Goal: Navigation & Orientation: Find specific page/section

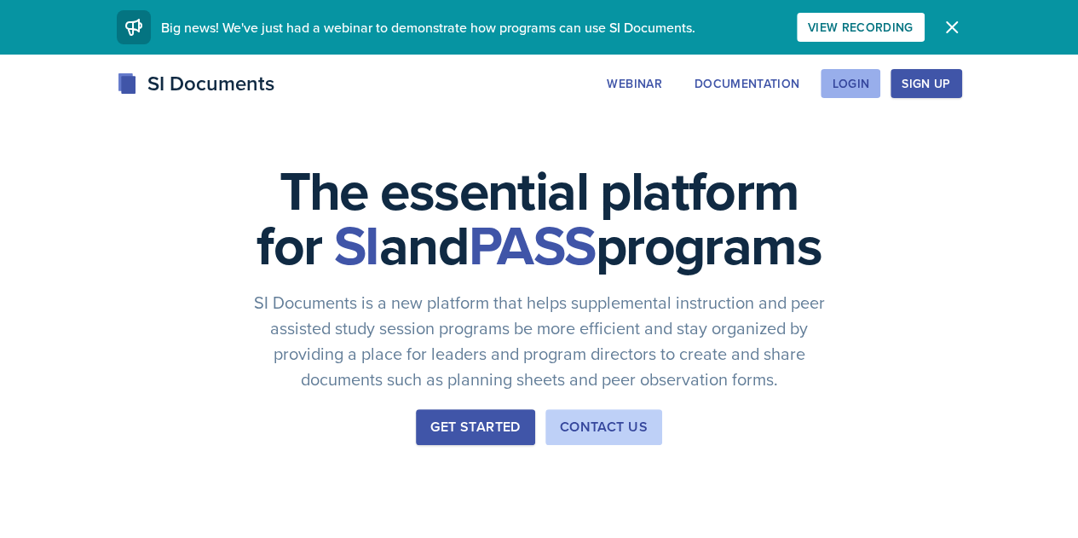
click at [881, 84] on button "Login" at bounding box center [851, 83] width 60 height 29
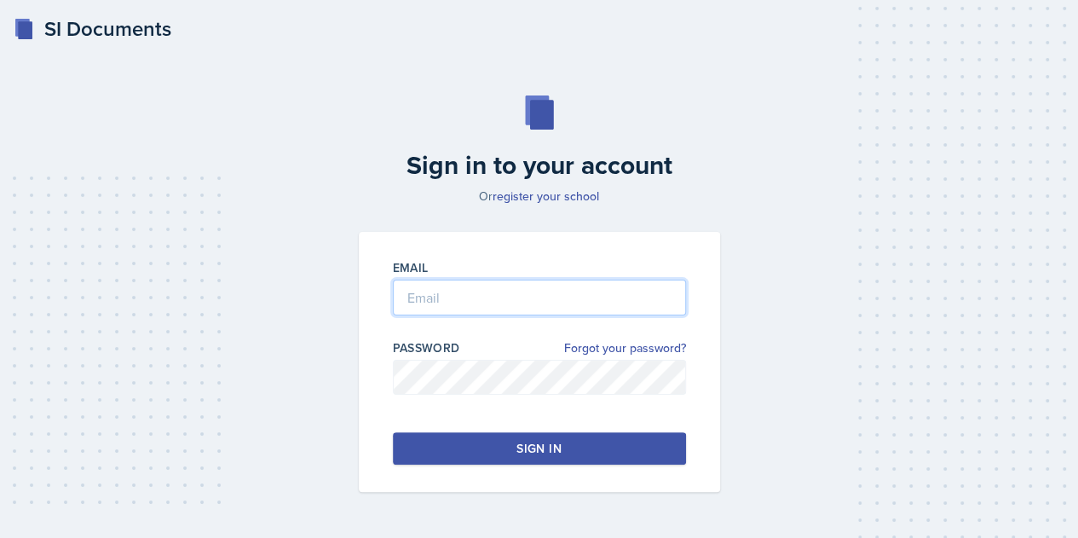
type input "[EMAIL_ADDRESS][DOMAIN_NAME]"
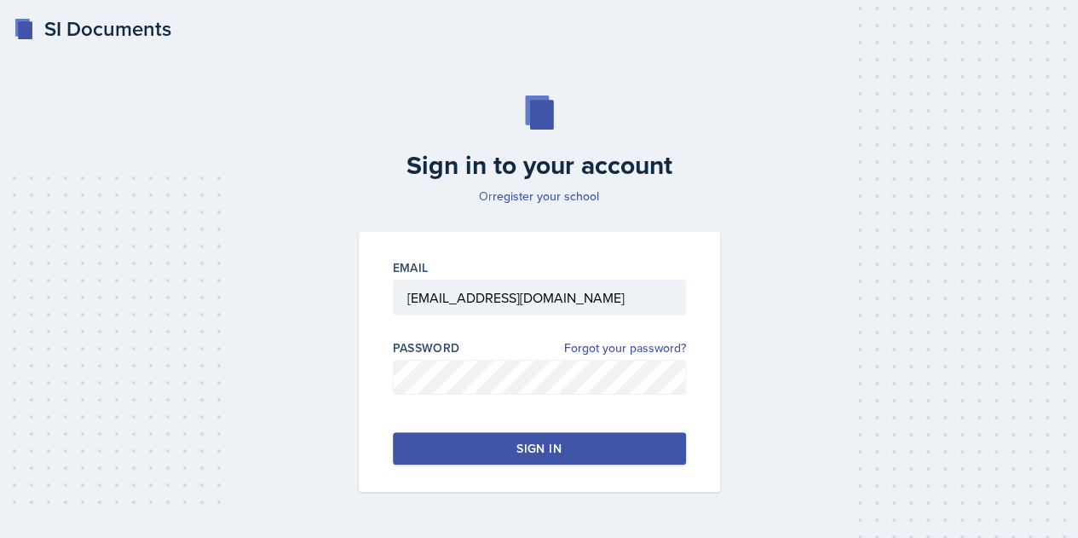
click at [542, 450] on div "Sign in" at bounding box center [539, 448] width 44 height 17
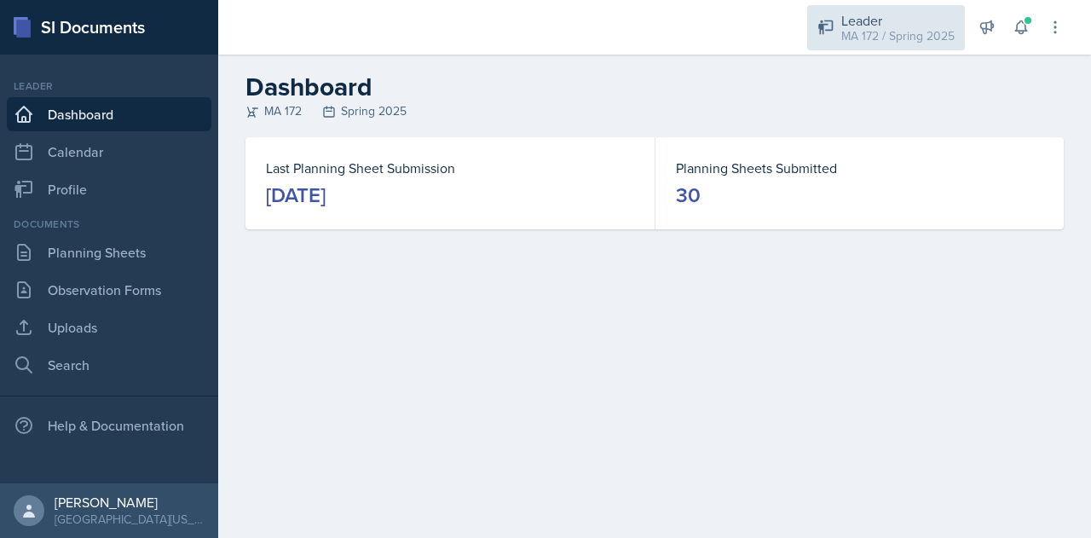
click at [874, 25] on div "Leader" at bounding box center [897, 20] width 113 height 20
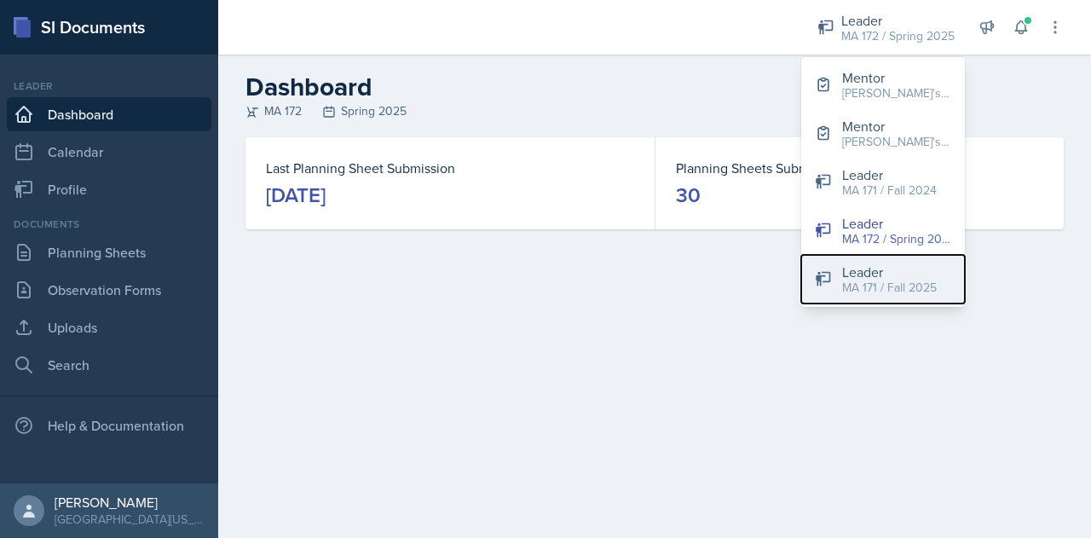
click at [854, 296] on button "Leader MA 171 / Fall 2025" at bounding box center [883, 279] width 164 height 49
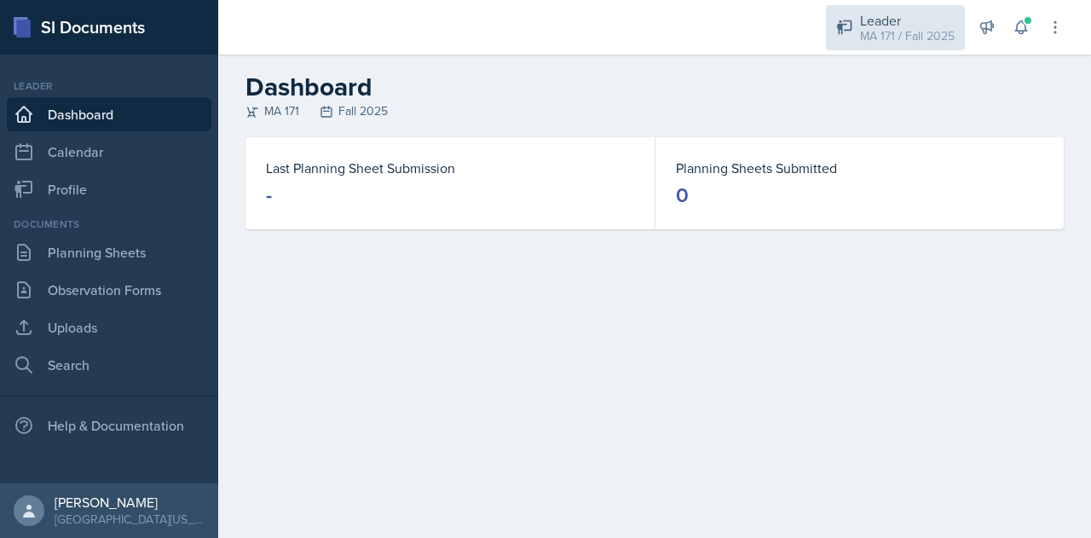
click at [887, 23] on div "Leader" at bounding box center [907, 20] width 95 height 20
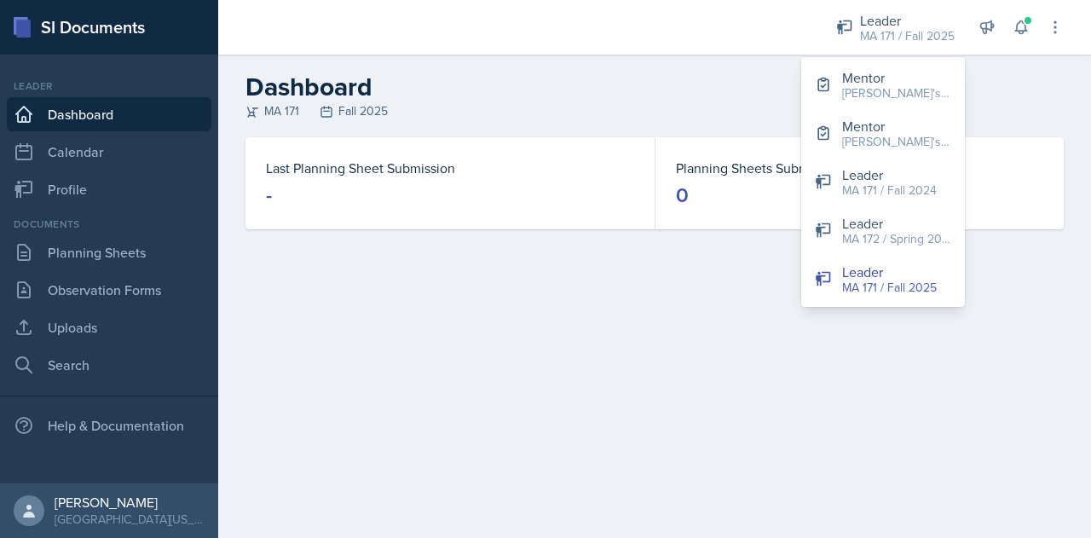
click at [563, 136] on header "Dashboard MA 171 Fall 2025" at bounding box center [654, 96] width 873 height 83
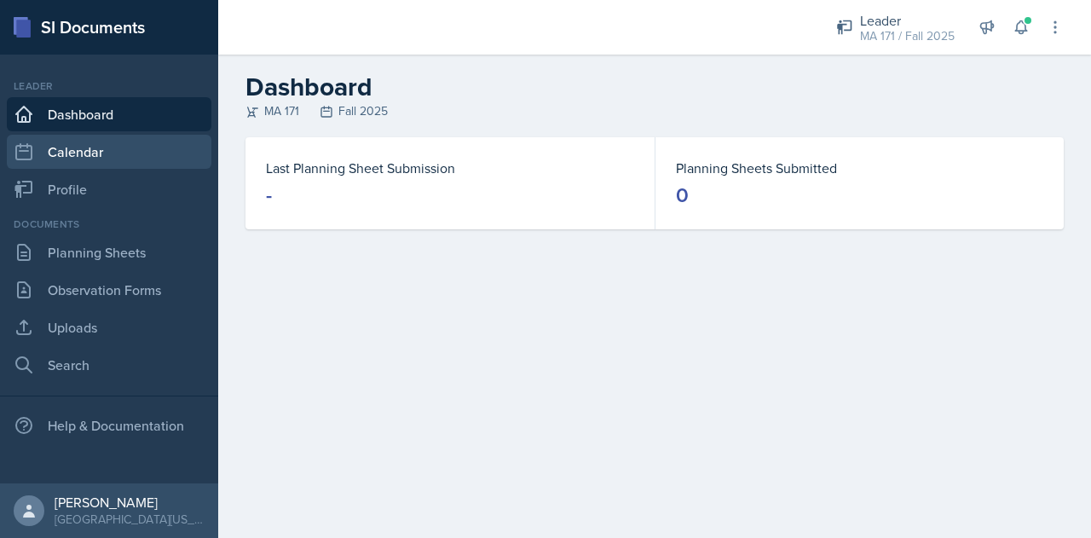
click at [105, 166] on link "Calendar" at bounding box center [109, 152] width 205 height 34
